Goal: Task Accomplishment & Management: Complete application form

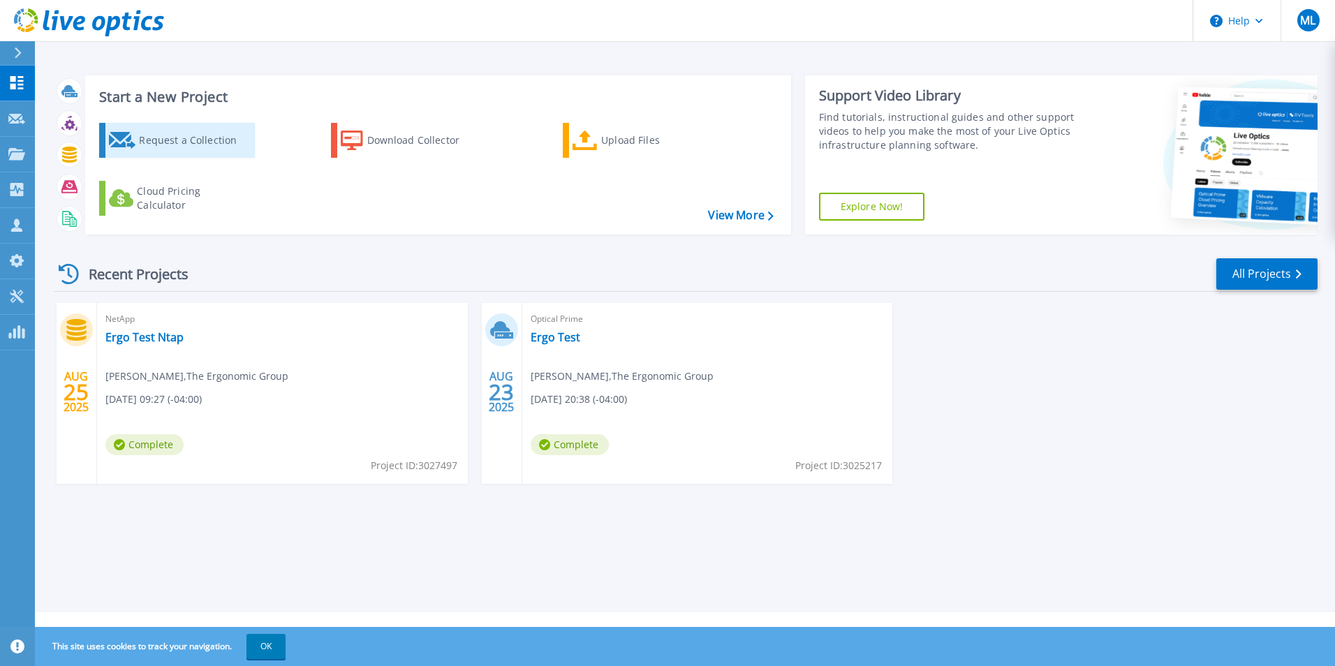
click at [216, 138] on div "Request a Collection" at bounding box center [195, 140] width 112 height 28
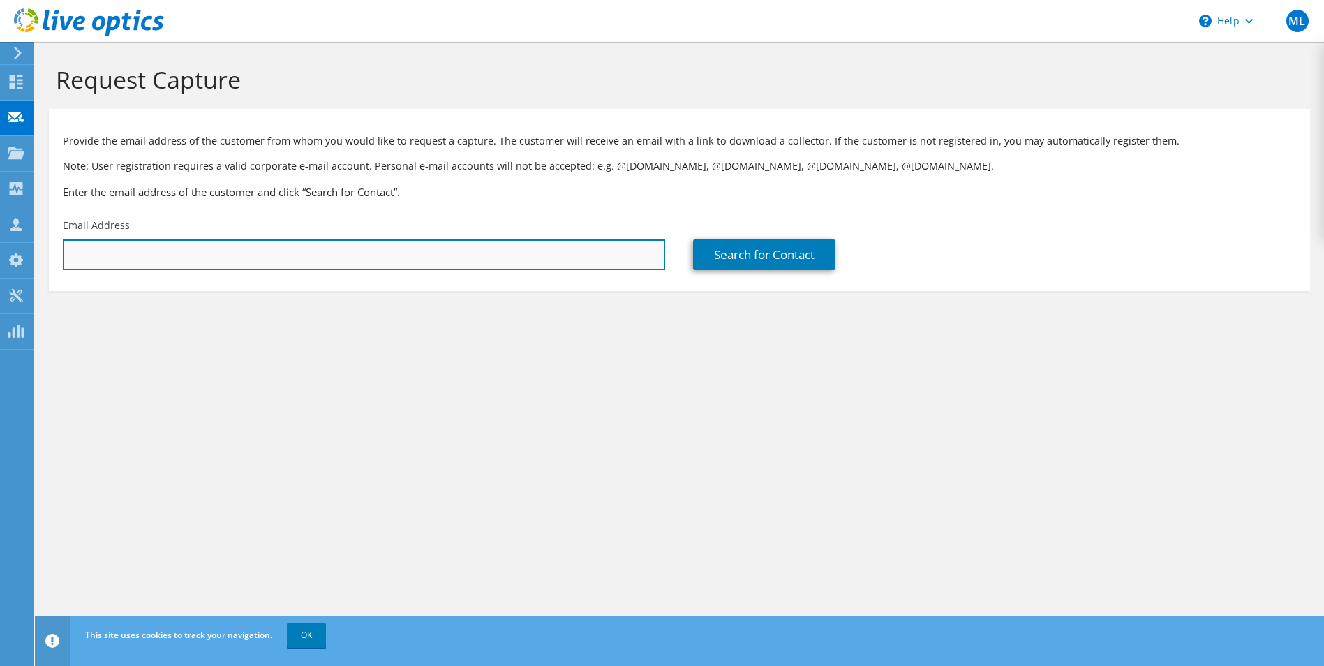
click at [401, 246] on input "text" at bounding box center [364, 254] width 602 height 31
paste input "Joseph.Polizzi@newsday.com"
type input "Joseph.Polizzi@newsday.com"
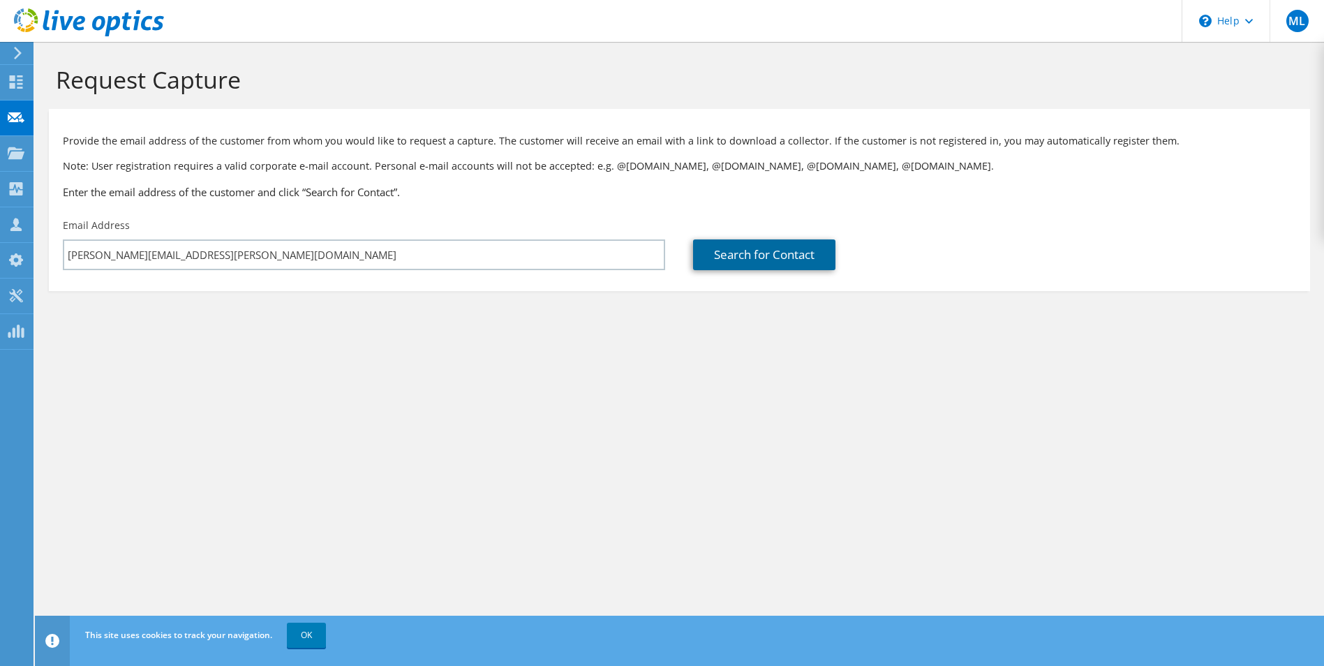
click at [779, 254] on link "Search for Contact" at bounding box center [764, 254] width 142 height 31
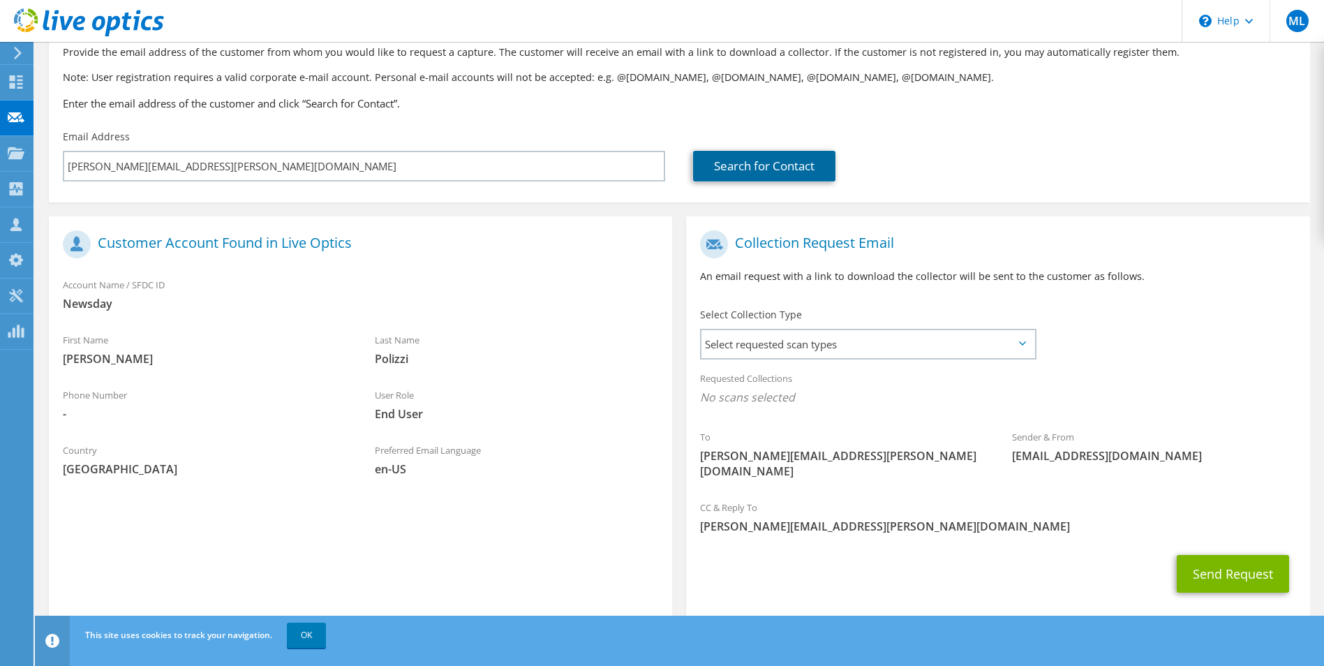
scroll to position [98, 0]
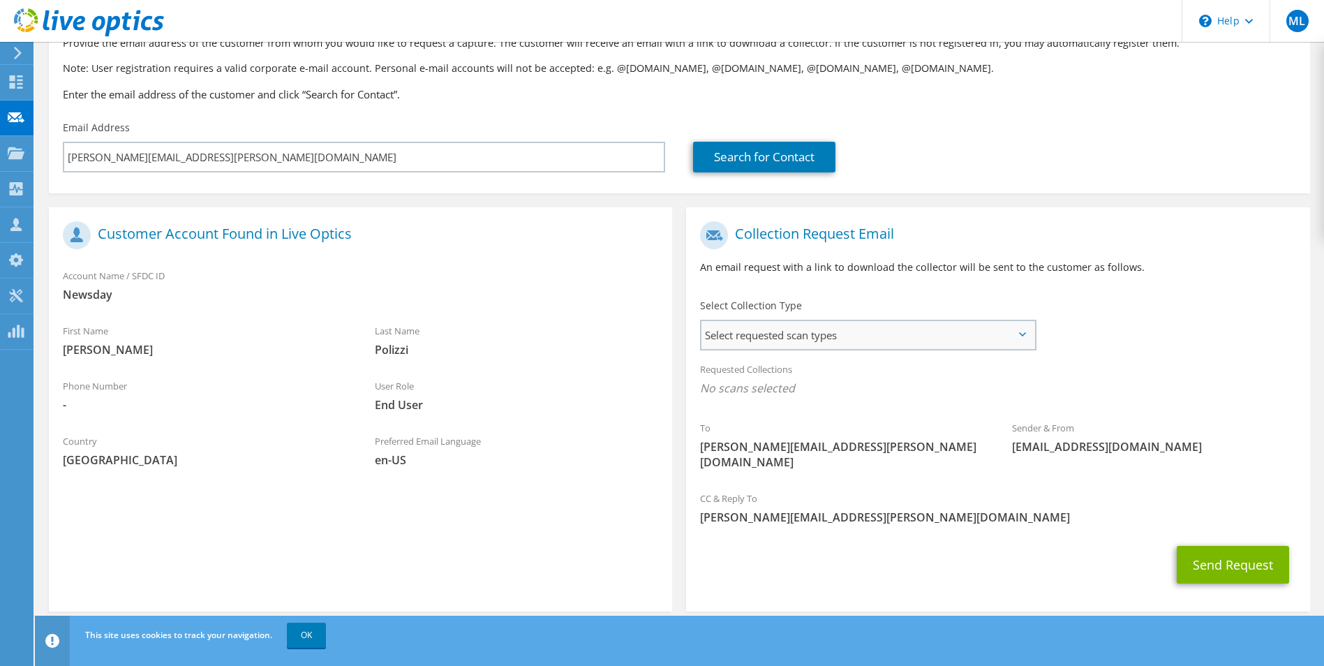
click at [969, 331] on span "Select requested scan types" at bounding box center [867, 335] width 332 height 28
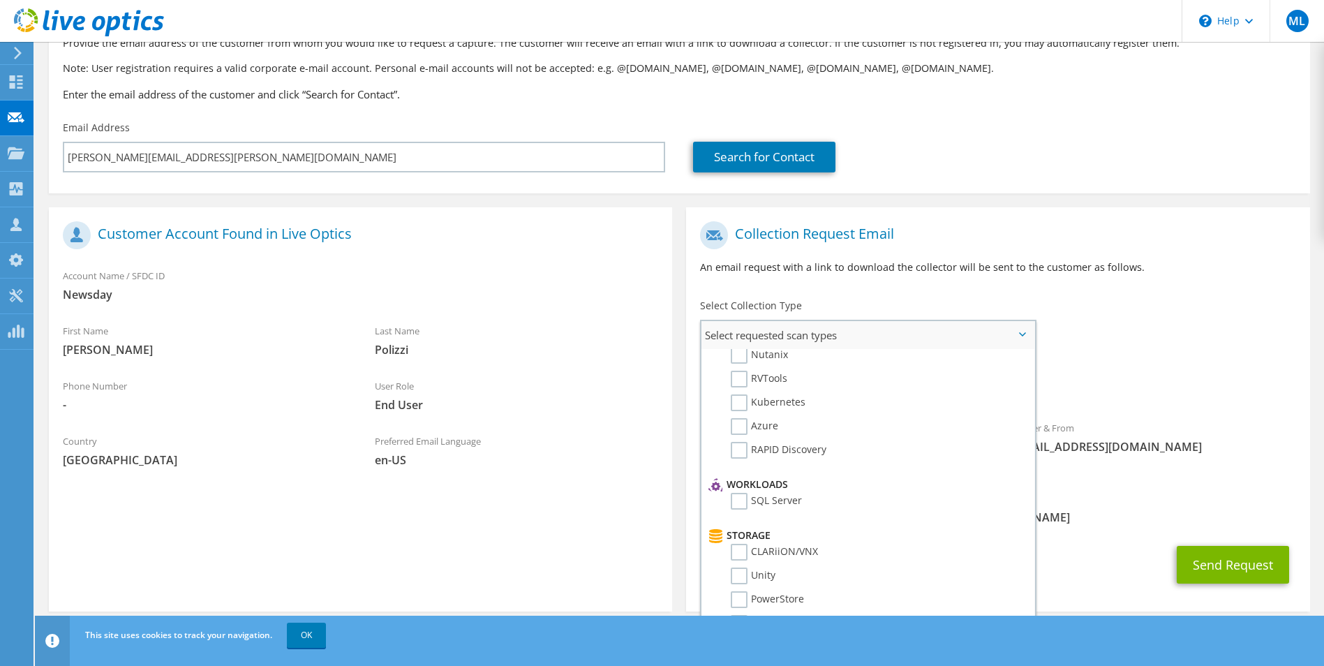
scroll to position [0, 0]
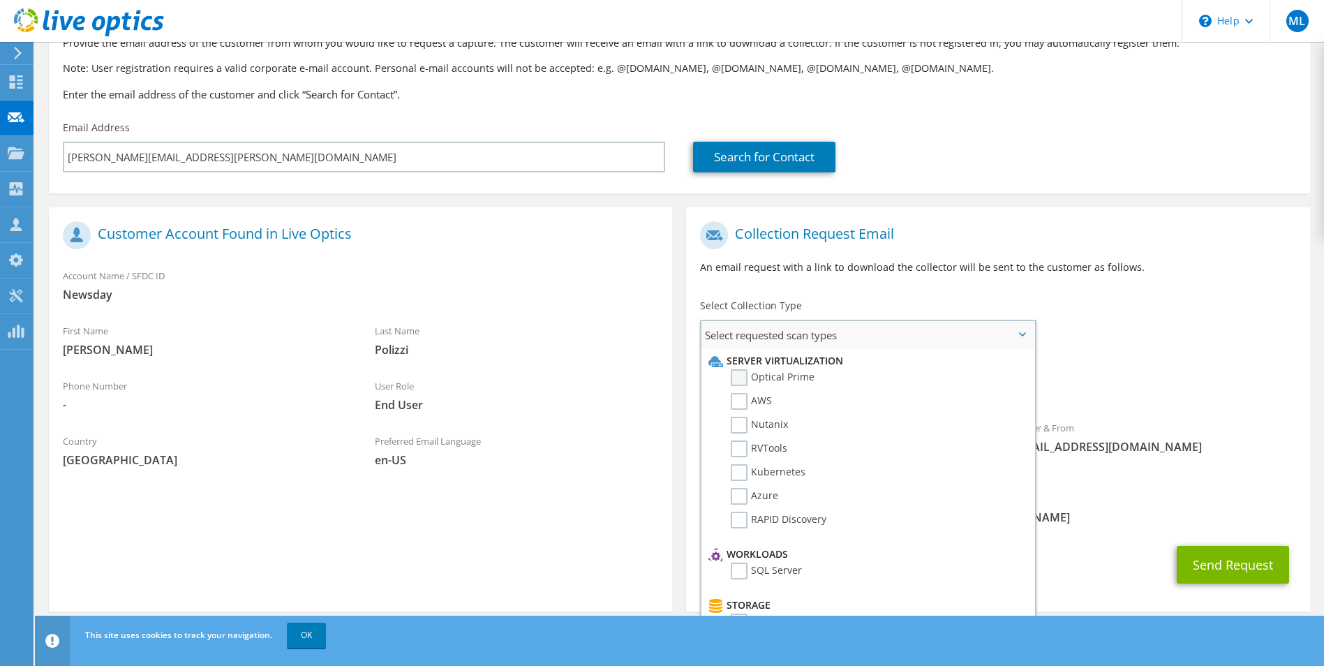
click at [741, 378] on label "Optical Prime" at bounding box center [773, 377] width 84 height 17
click at [0, 0] on input "Optical Prime" at bounding box center [0, 0] width 0 height 0
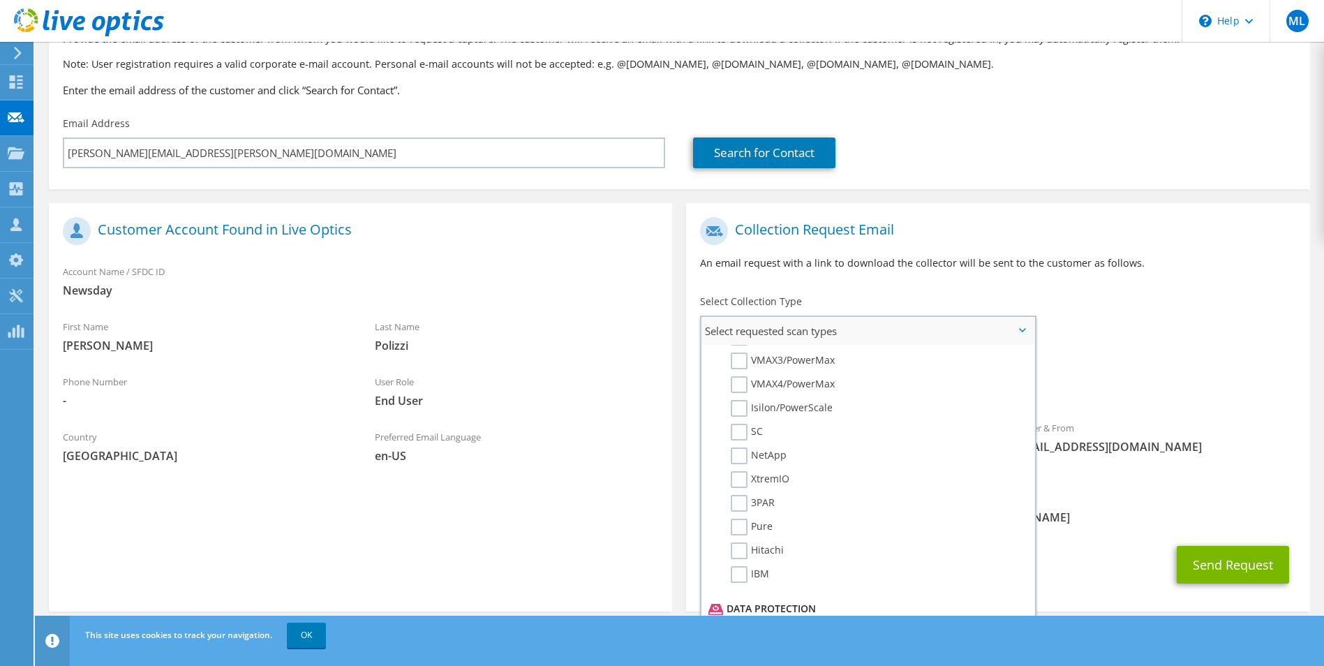
scroll to position [355, 0]
click at [748, 452] on label "NetApp" at bounding box center [759, 453] width 56 height 17
click at [0, 0] on input "NetApp" at bounding box center [0, 0] width 0 height 0
click at [738, 550] on label "Hitachi" at bounding box center [757, 548] width 53 height 17
click at [0, 0] on input "Hitachi" at bounding box center [0, 0] width 0 height 0
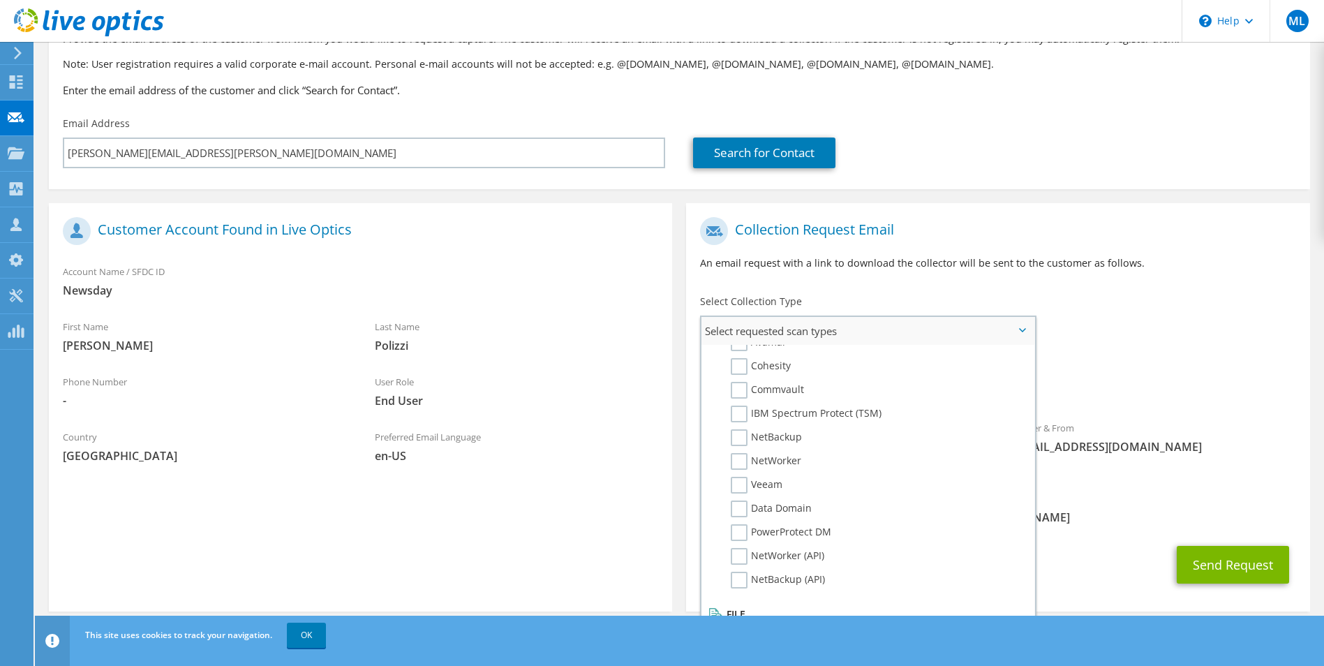
scroll to position [642, 0]
click at [737, 432] on label "NetBackup" at bounding box center [766, 430] width 71 height 17
click at [0, 0] on input "NetBackup" at bounding box center [0, 0] width 0 height 0
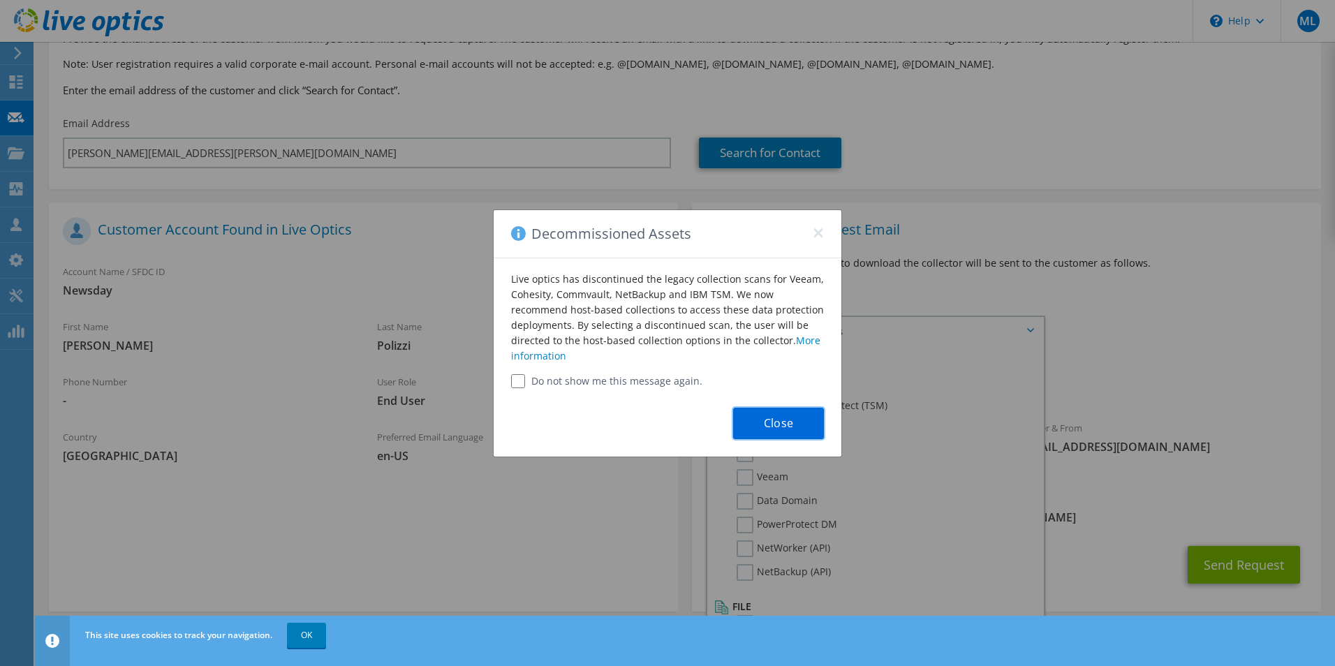
click at [770, 426] on button "Close" at bounding box center [778, 423] width 91 height 31
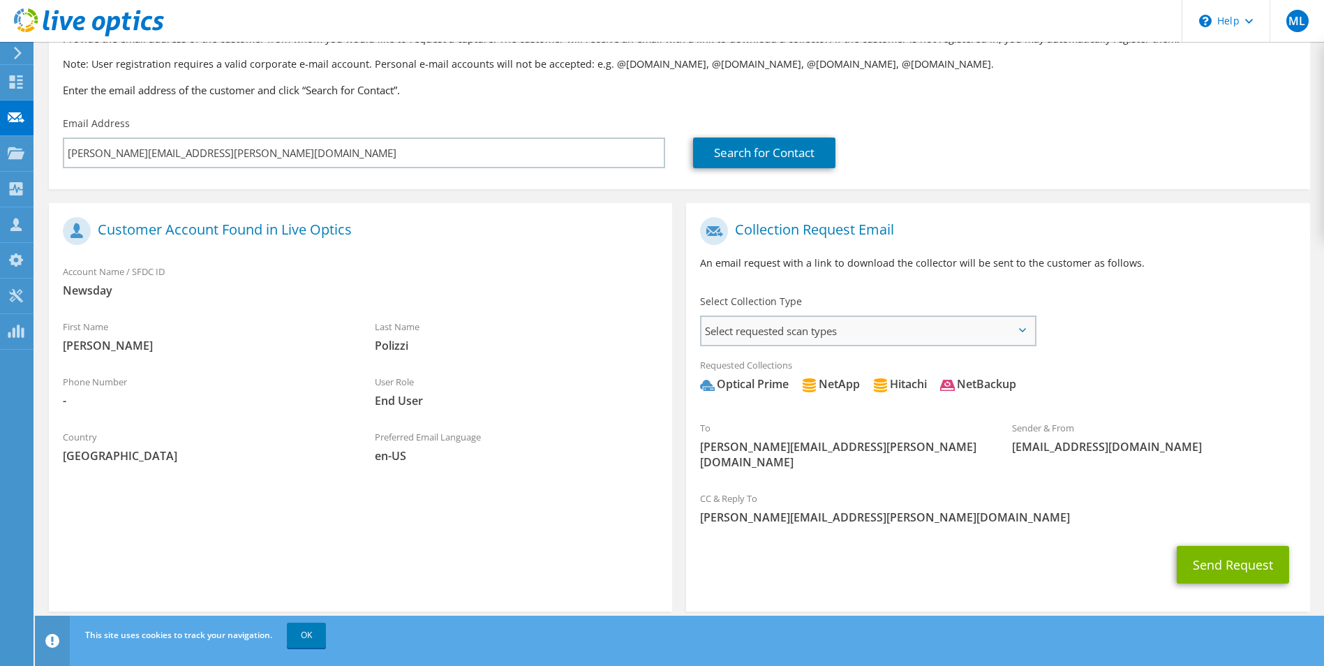
click at [1020, 334] on span "Select requested scan types" at bounding box center [867, 331] width 332 height 28
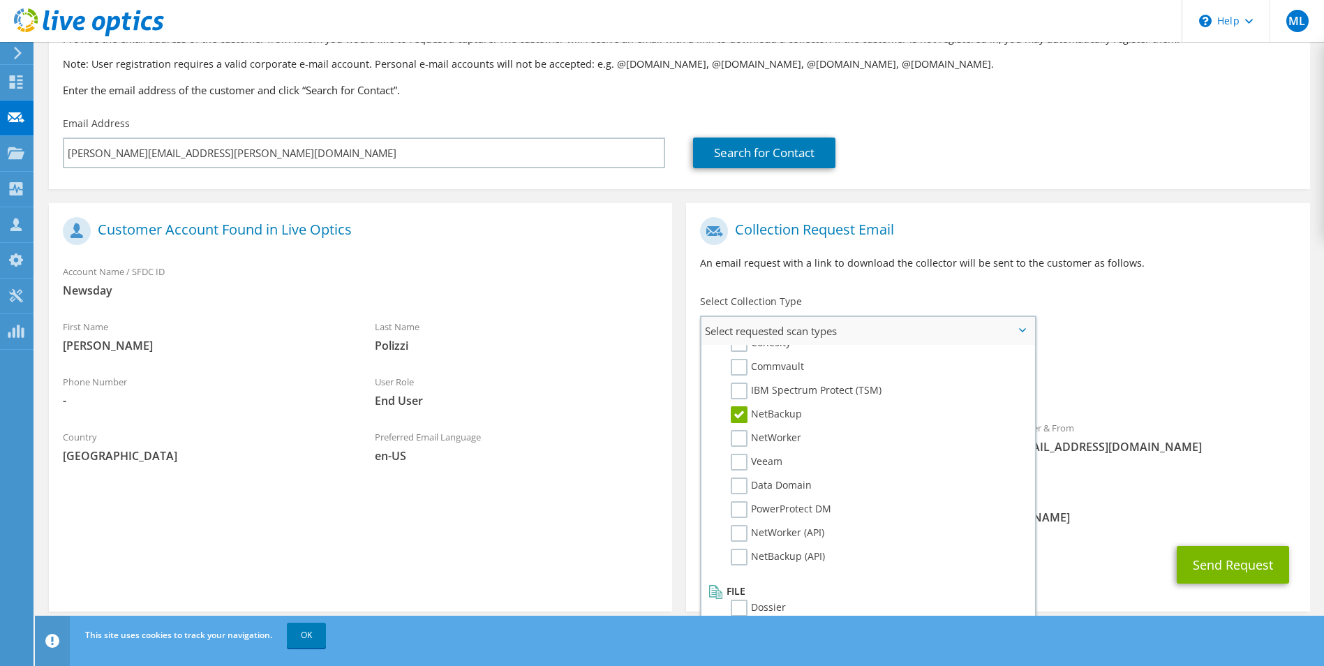
scroll to position [664, 0]
click at [736, 410] on label "NetBackup" at bounding box center [766, 408] width 71 height 17
click at [0, 0] on input "NetBackup" at bounding box center [0, 0] width 0 height 0
click at [743, 600] on label "Dossier" at bounding box center [758, 601] width 55 height 17
click at [0, 0] on input "Dossier" at bounding box center [0, 0] width 0 height 0
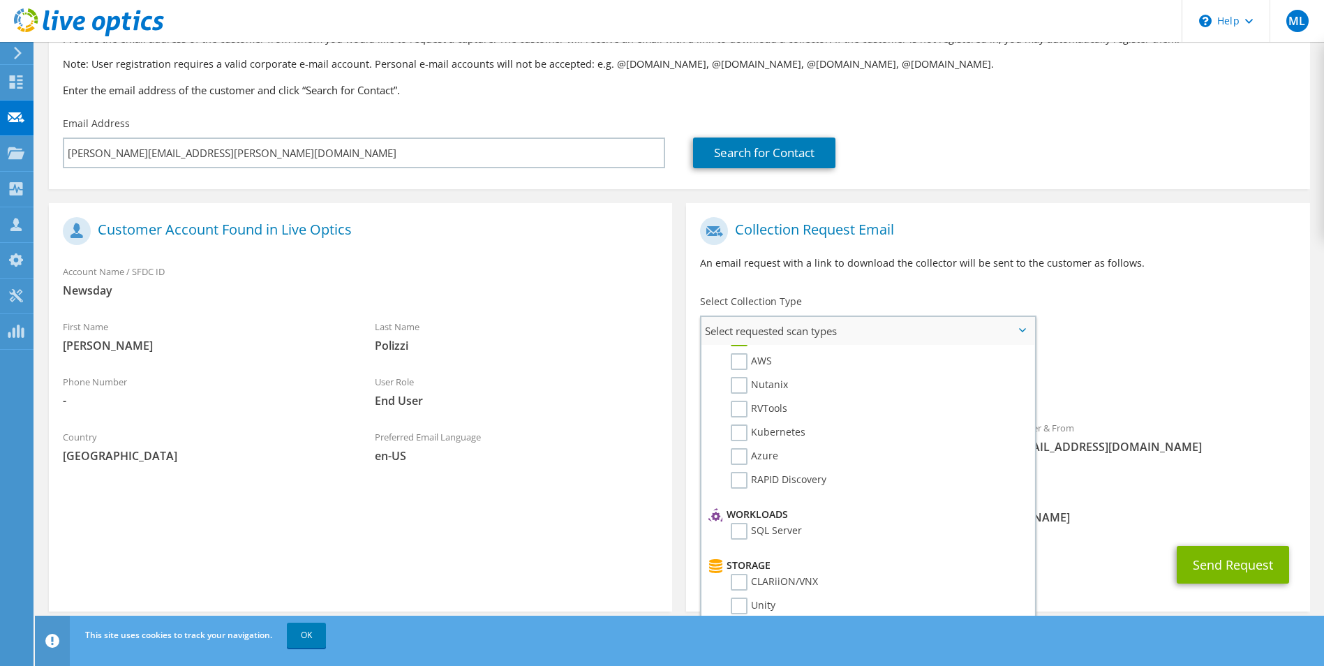
scroll to position [0, 0]
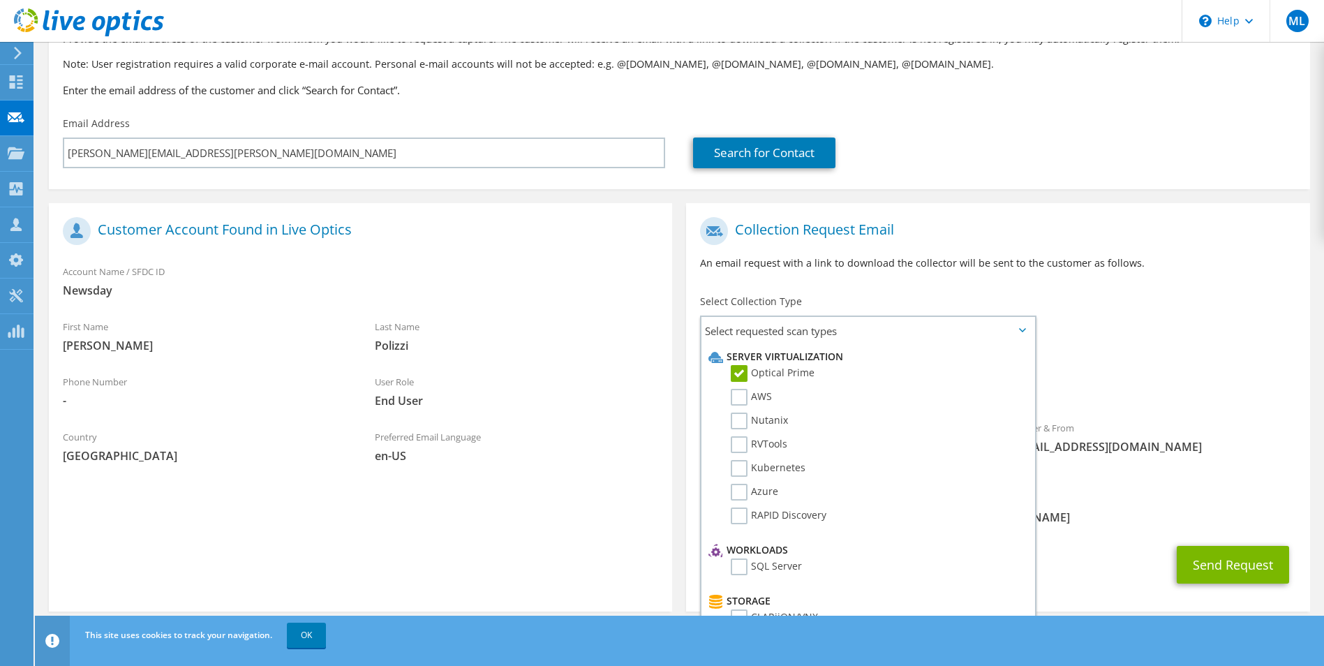
click at [1101, 510] on span "[PERSON_NAME][EMAIL_ADDRESS][PERSON_NAME][DOMAIN_NAME]" at bounding box center [997, 517] width 595 height 15
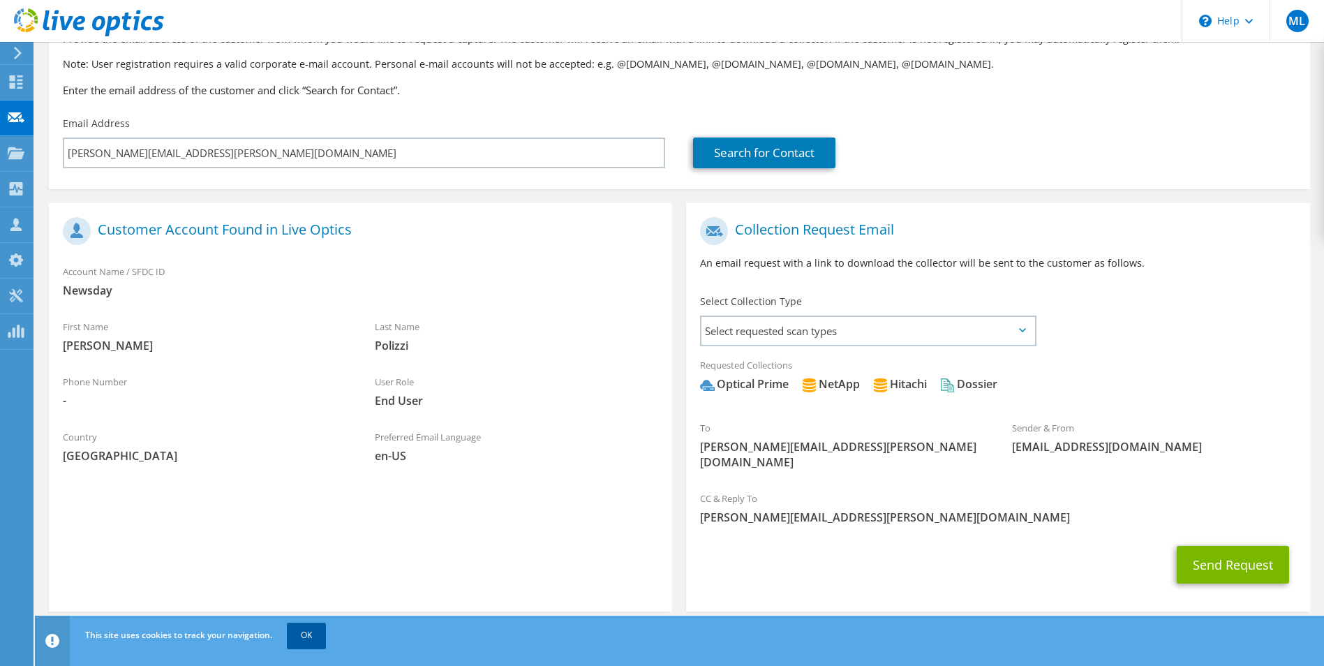
click at [316, 636] on link "OK" at bounding box center [306, 635] width 39 height 25
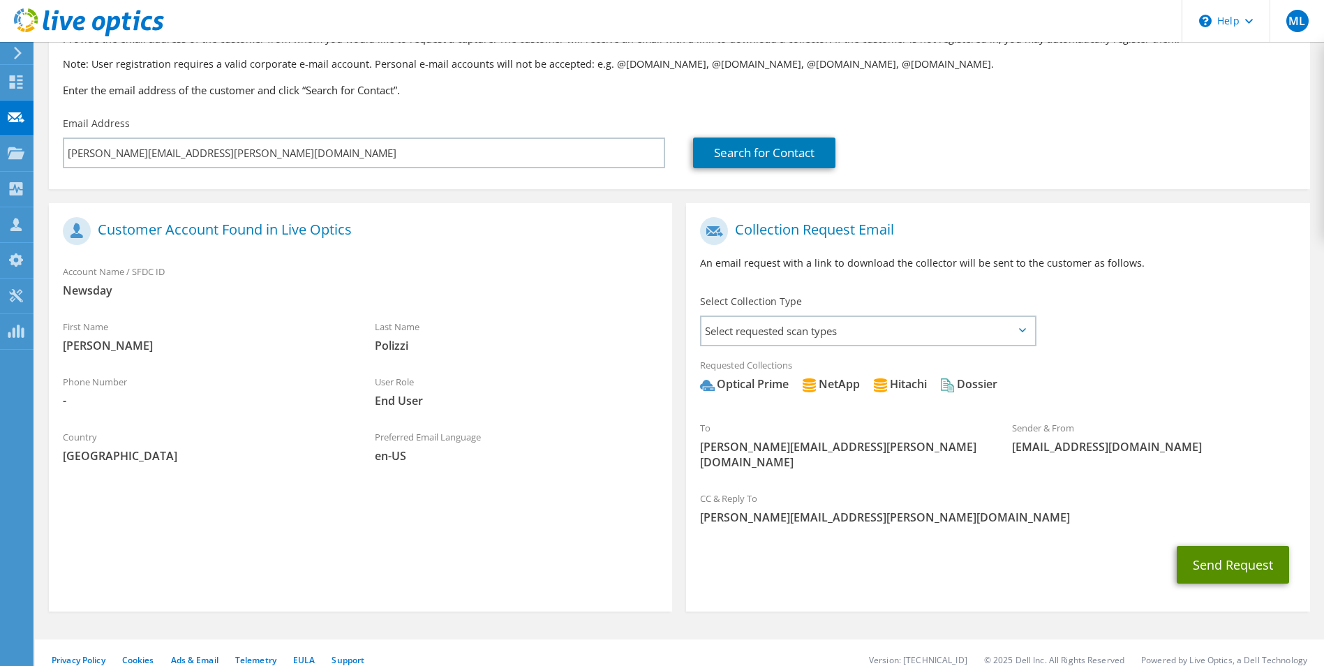
click at [1212, 547] on button "Send Request" at bounding box center [1233, 565] width 112 height 38
